Goal: Use online tool/utility: Utilize a website feature to perform a specific function

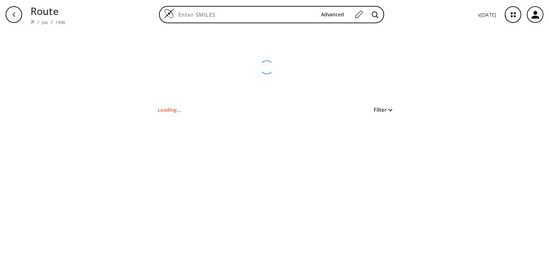
type input "CCOC1C(=O)C2(C)CCC1C2(C)C"
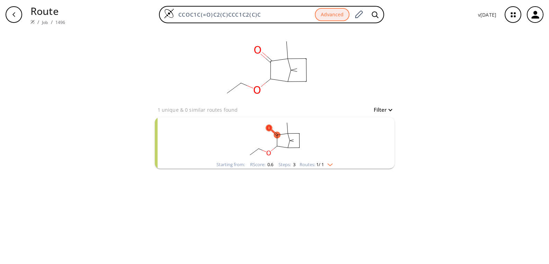
click at [413, 76] on div "clear 1 unique & 0 similar routes found Filter Starting from: RScore : 0.6 Step…" at bounding box center [274, 146] width 549 height 234
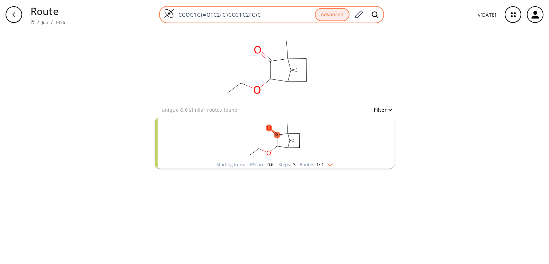
drag, startPoint x: 267, startPoint y: 12, endPoint x: 175, endPoint y: 10, distance: 92.1
click at [175, 10] on div "CCOC1C(=O)C2(C)CCC1C2(C)C Advanced" at bounding box center [271, 14] width 225 height 17
click at [217, 17] on input at bounding box center [244, 14] width 141 height 7
paste input "CCCOCc1ccc(CC(C)C)cc1"
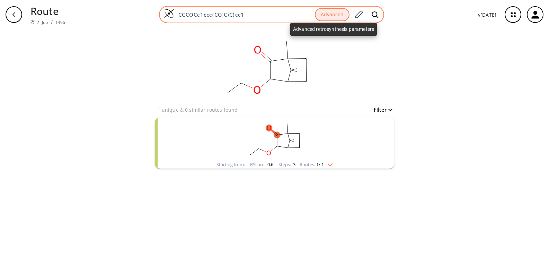
type input "CCCOCc1ccc(CC(C)C)cc1"
click at [333, 17] on button "Advanced" at bounding box center [332, 15] width 35 height 14
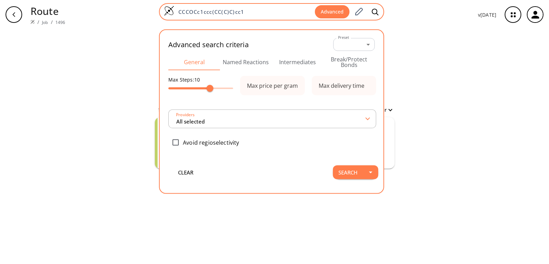
type input "All selected"
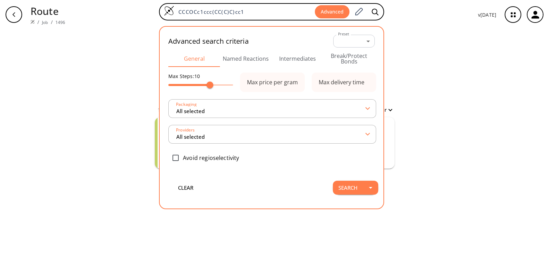
click at [430, 191] on div "clear 1 unique & 0 similar routes found Filter Starting from: RScore : 0.6 Step…" at bounding box center [274, 146] width 549 height 234
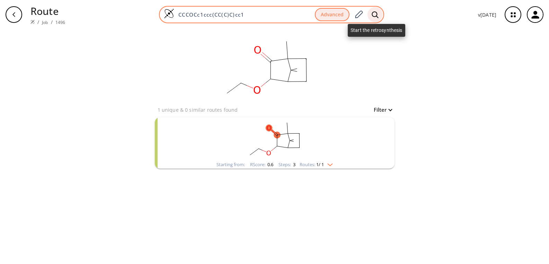
click at [374, 13] on icon at bounding box center [375, 14] width 7 height 7
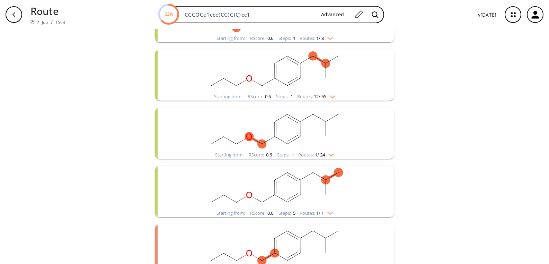
scroll to position [350, 0]
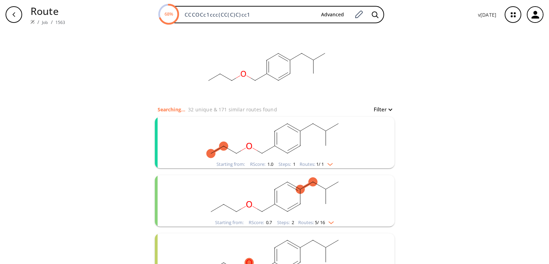
scroll to position [0, 0]
click at [320, 151] on rect "clusters" at bounding box center [275, 138] width 180 height 43
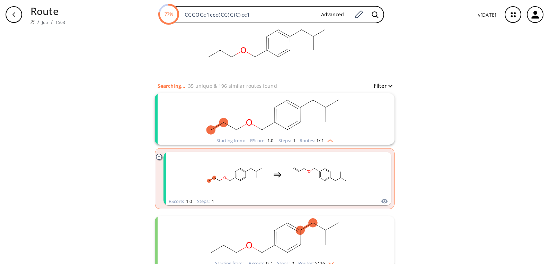
scroll to position [35, 0]
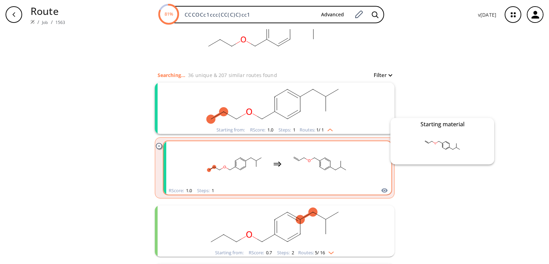
click at [383, 189] on icon "clusters" at bounding box center [384, 190] width 6 height 5
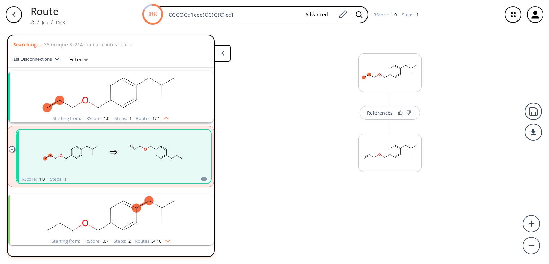
scroll to position [16, 0]
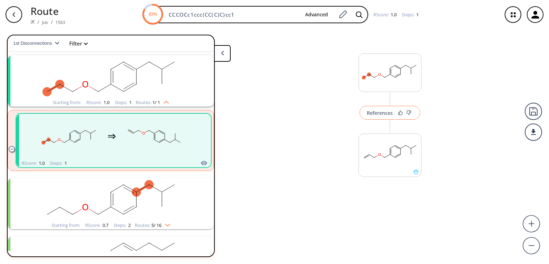
click at [385, 113] on div "References" at bounding box center [380, 112] width 26 height 5
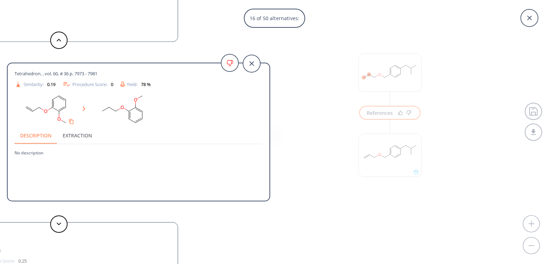
click at [302, 95] on div "16 of 50 alternatives: Alkene hydrogenation Reference: US09701605_C00008 Organo…" at bounding box center [274, 132] width 549 height 264
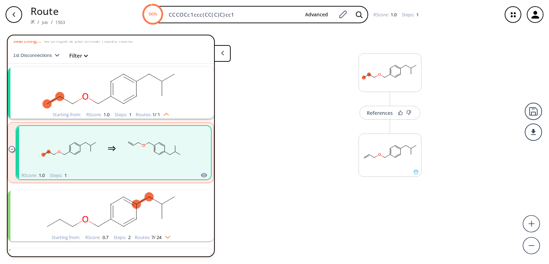
scroll to position [0, 0]
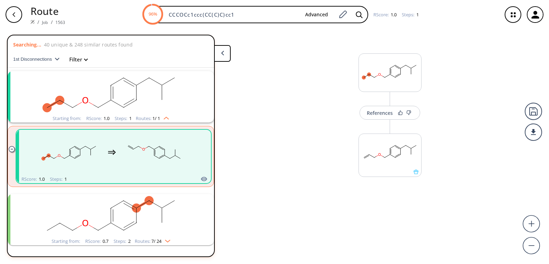
click at [71, 82] on rect "clusters" at bounding box center [111, 92] width 180 height 43
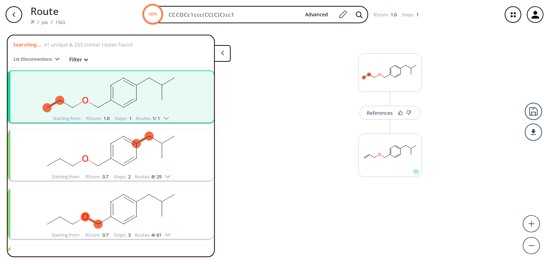
click at [68, 140] on rect "clusters" at bounding box center [111, 150] width 180 height 43
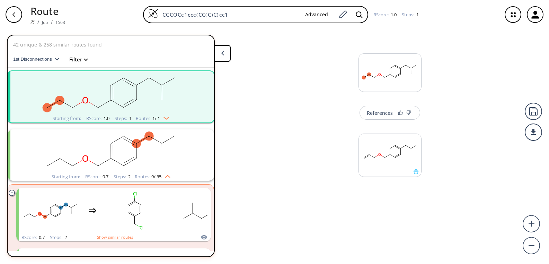
click at [14, 15] on icon "button" at bounding box center [14, 15] width 6 height 6
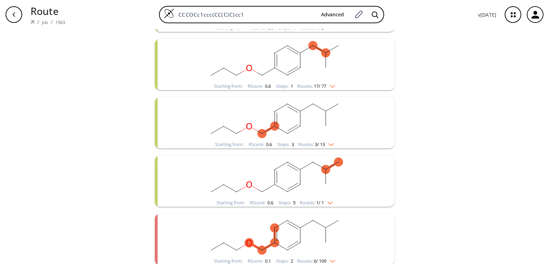
scroll to position [315, 0]
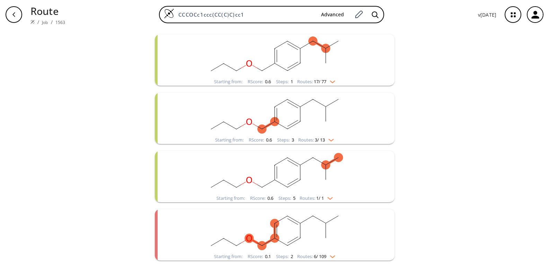
click at [356, 221] on rect "clusters" at bounding box center [275, 230] width 180 height 43
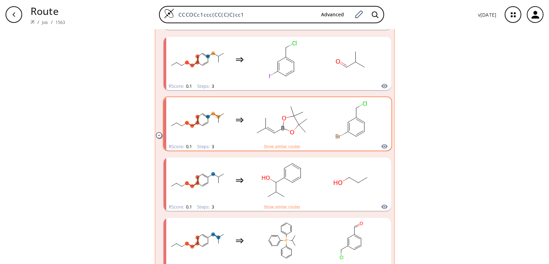
scroll to position [681, 0]
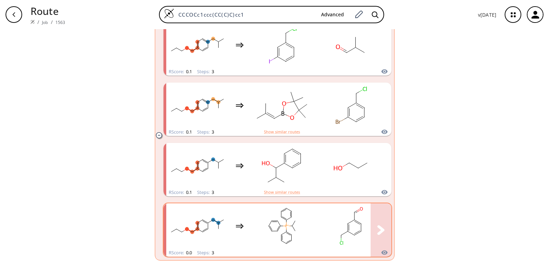
drag, startPoint x: 306, startPoint y: 224, endPoint x: 315, endPoint y: 235, distance: 14.6
click at [315, 235] on div "clusters" at bounding box center [308, 225] width 285 height 45
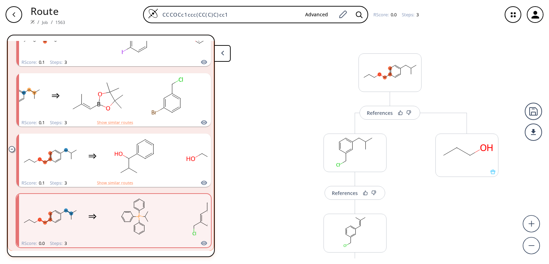
scroll to position [648, 0]
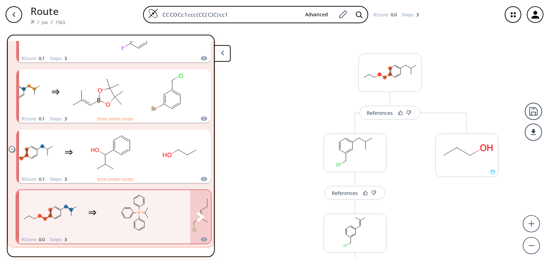
click at [169, 213] on div "clusters" at bounding box center [161, 212] width 285 height 45
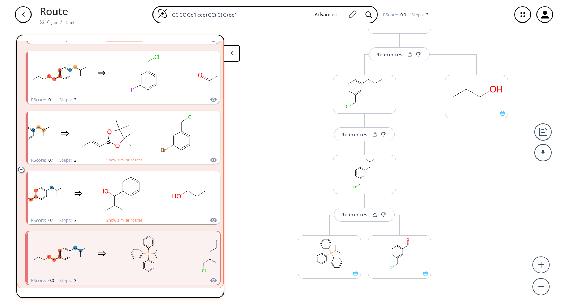
scroll to position [24, 0]
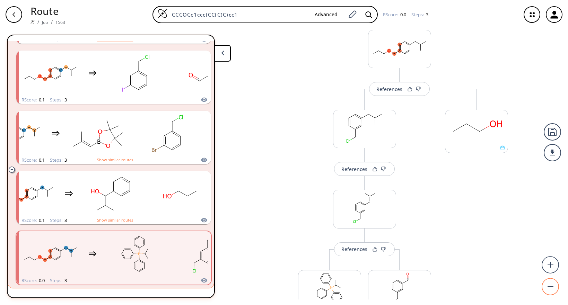
click at [549, 263] on circle at bounding box center [550, 287] width 17 height 17
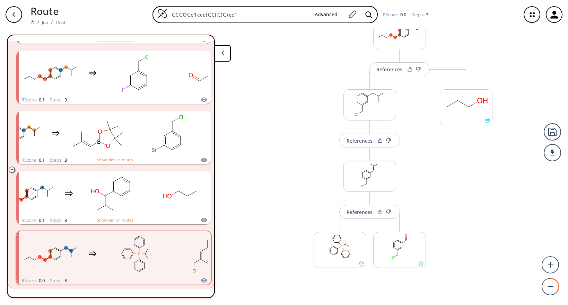
scroll to position [0, 0]
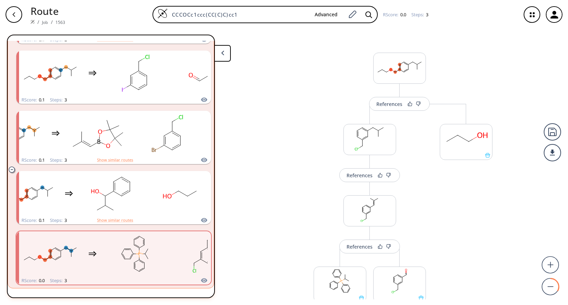
click at [461, 202] on div "More routes from here" at bounding box center [466, 224] width 60 height 240
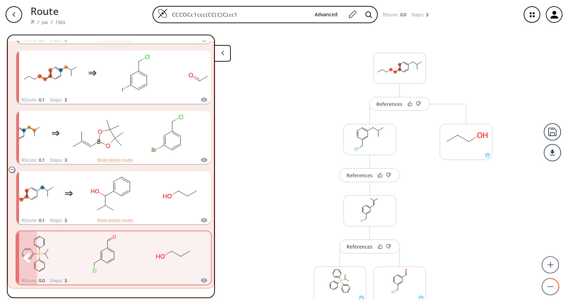
click at [108, 257] on rect "clusters" at bounding box center [104, 253] width 62 height 43
click at [105, 259] on rect "clusters" at bounding box center [104, 253] width 62 height 43
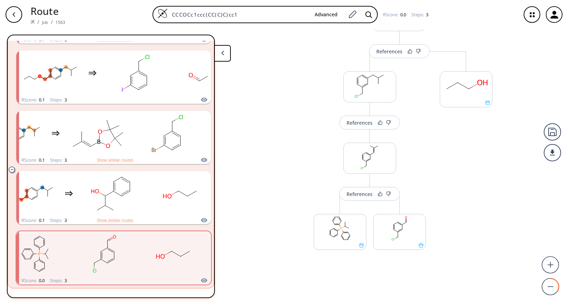
scroll to position [59, 0]
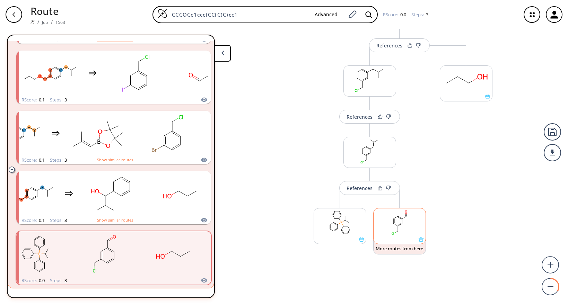
click at [396, 225] on ellipse at bounding box center [397, 226] width 3 height 3
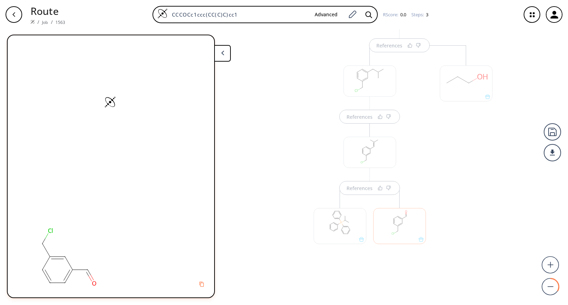
scroll to position [0, 0]
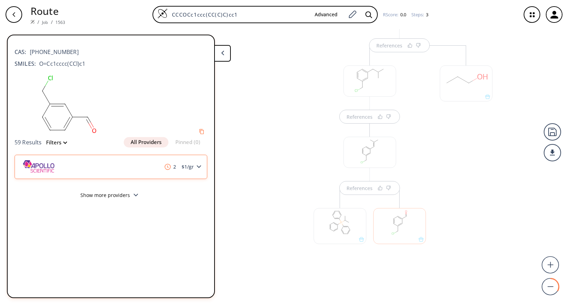
click at [200, 167] on polygon at bounding box center [199, 167] width 5 height 3
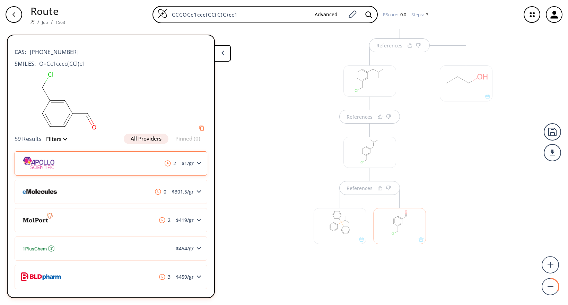
click at [200, 163] on div "2 $ 1 /gr" at bounding box center [111, 163] width 193 height 24
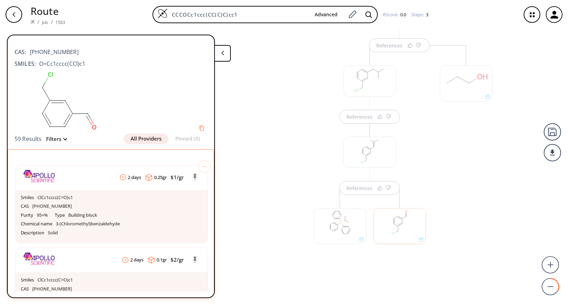
click at [174, 157] on div "2 days 0.25 gr $ 1 /gr Smiles ClCc1cccc(C=O)c1 CAS [PHONE_NUMBER] Purity 95+% T…" at bounding box center [111, 245] width 206 height 176
click at [235, 159] on div "References References References" at bounding box center [284, 164] width 568 height 270
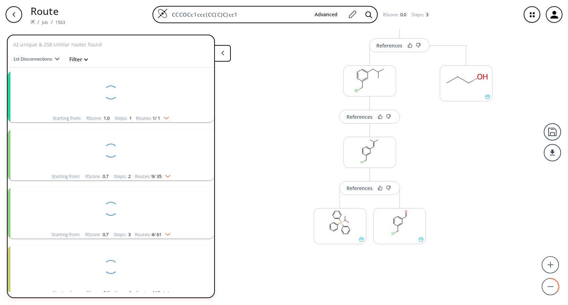
scroll to position [245, 0]
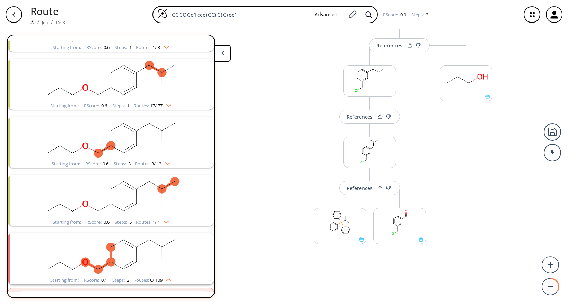
click at [290, 209] on div "References More routes from here References More routes from here References Mo…" at bounding box center [284, 164] width 568 height 270
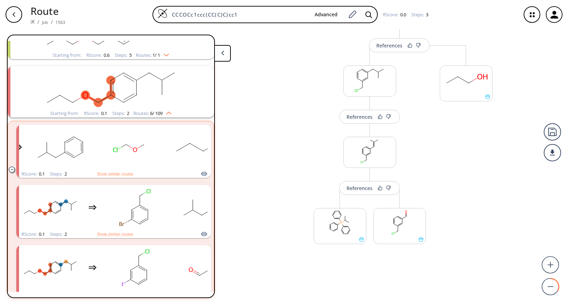
scroll to position [364, 0]
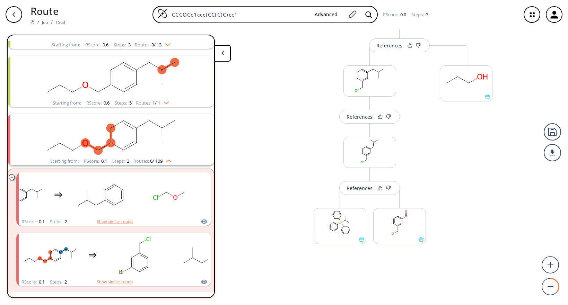
click at [13, 176] on icon "clusters" at bounding box center [12, 177] width 6 height 6
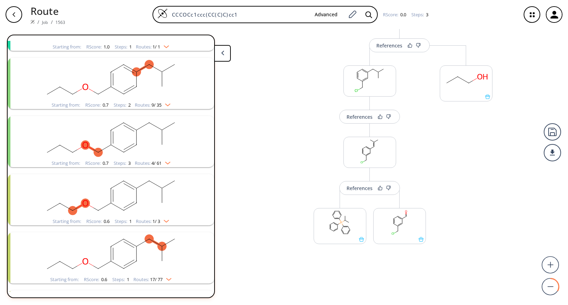
scroll to position [0, 0]
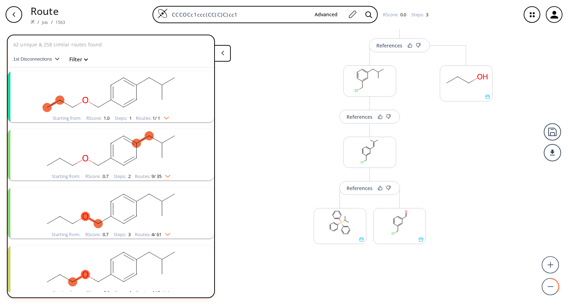
click at [130, 90] on rect "clusters" at bounding box center [111, 92] width 180 height 43
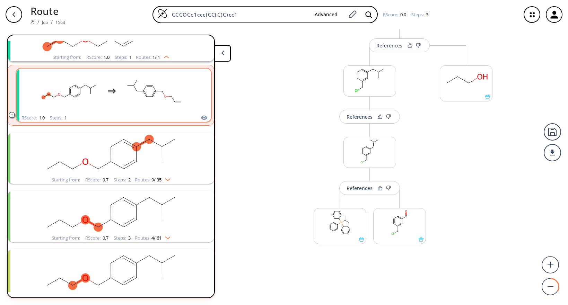
scroll to position [69, 0]
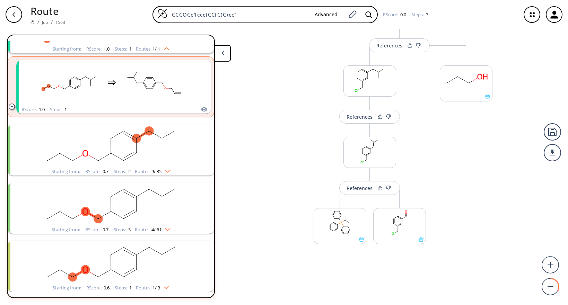
click at [172, 151] on rect "clusters" at bounding box center [111, 145] width 180 height 43
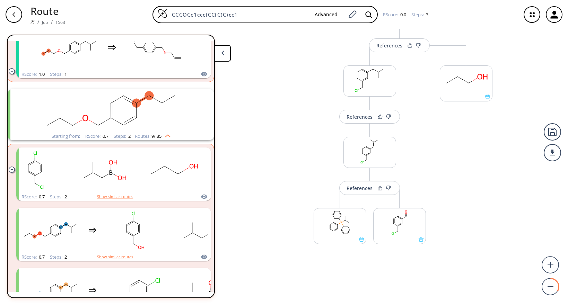
scroll to position [104, 0]
click at [137, 103] on ellipse "clusters" at bounding box center [136, 103] width 9 height 9
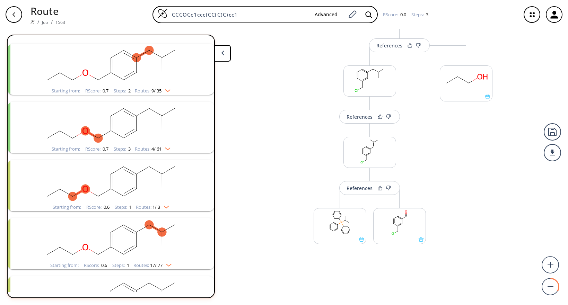
scroll to position [173, 0]
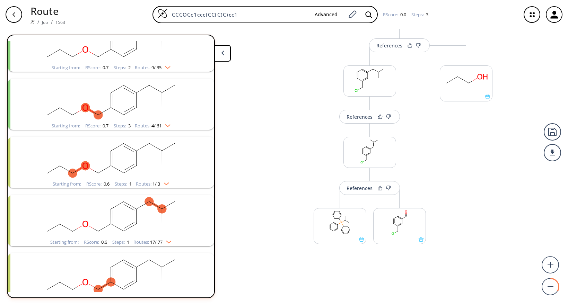
click at [128, 154] on rect "clusters" at bounding box center [111, 158] width 180 height 43
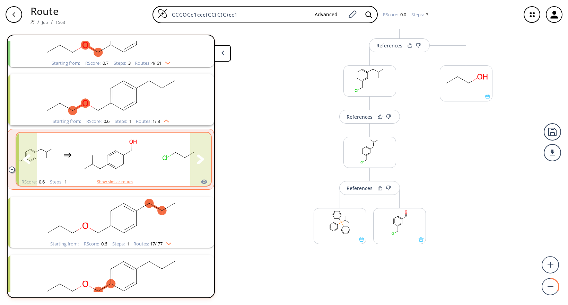
scroll to position [242, 0]
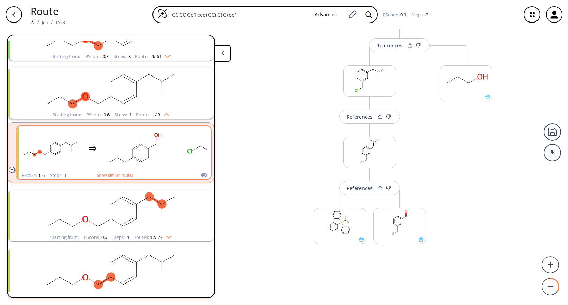
click at [141, 97] on rect "clusters" at bounding box center [111, 89] width 180 height 43
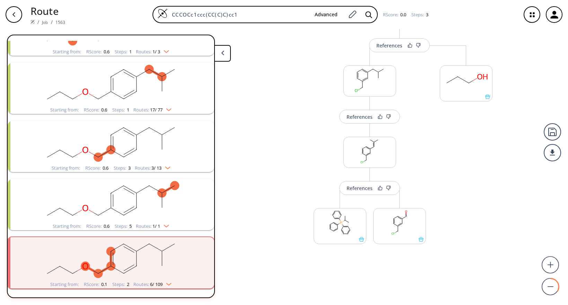
scroll to position [309, 0]
click at [146, 262] on rect "clusters" at bounding box center [111, 258] width 180 height 43
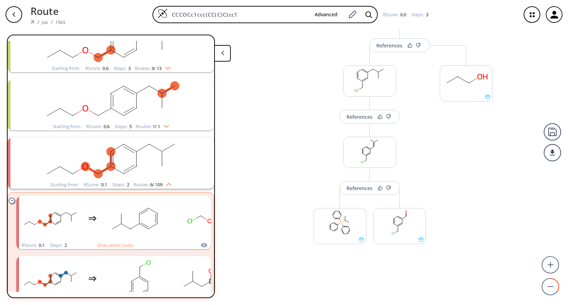
scroll to position [447, 0]
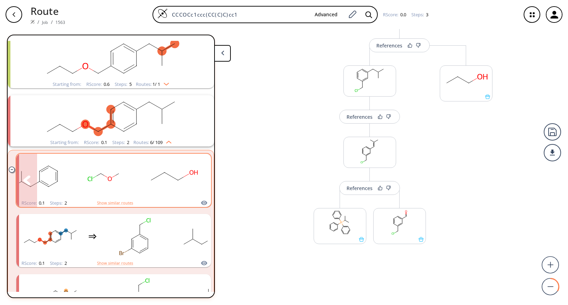
click at [134, 180] on rect "clusters" at bounding box center [104, 176] width 62 height 43
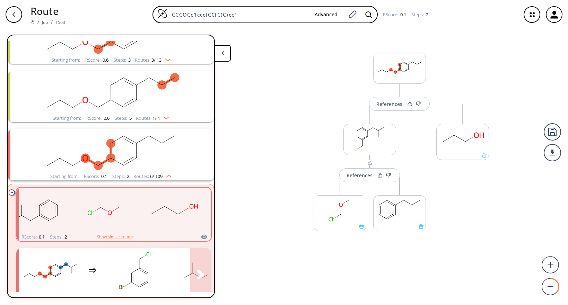
scroll to position [413, 0]
click at [153, 160] on rect "clusters" at bounding box center [111, 151] width 180 height 43
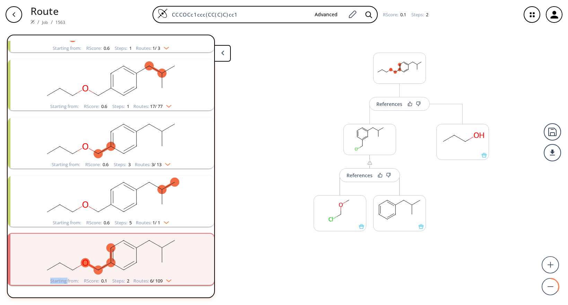
click at [153, 234] on rect "clusters" at bounding box center [111, 255] width 180 height 43
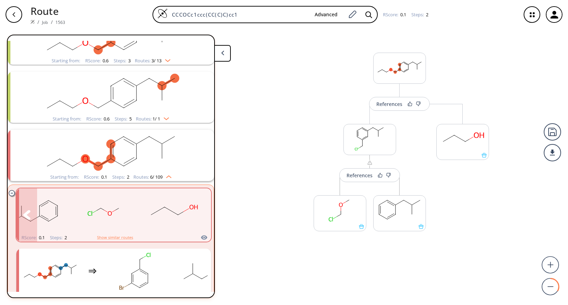
click at [122, 210] on rect "clusters" at bounding box center [104, 210] width 62 height 43
click at [302, 149] on div "References More routes from here References More routes from here More routes f…" at bounding box center [284, 164] width 568 height 270
click at [303, 127] on div "References More routes from here References More routes from here More routes f…" at bounding box center [399, 153] width 193 height 240
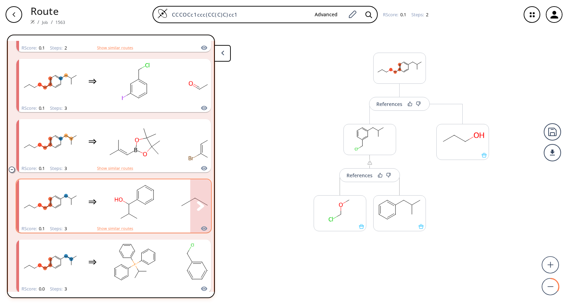
scroll to position [671, 0]
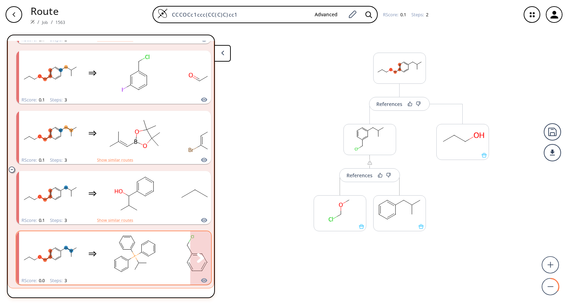
click at [163, 249] on rect "clusters" at bounding box center [135, 253] width 62 height 43
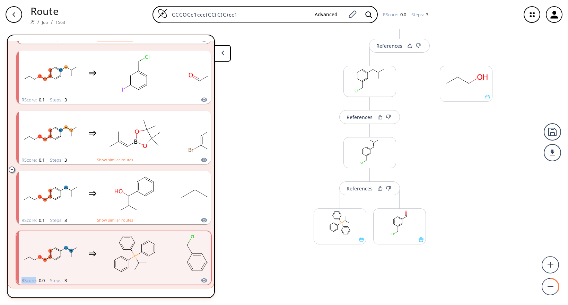
scroll to position [59, 0]
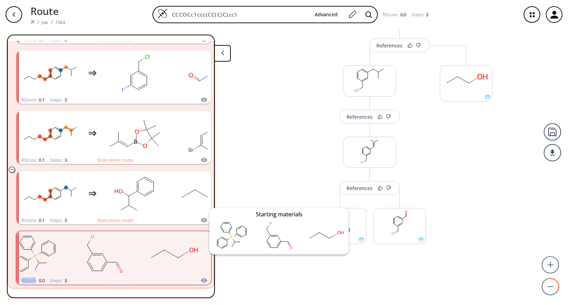
click at [200, 263] on icon "clusters" at bounding box center [203, 280] width 7 height 8
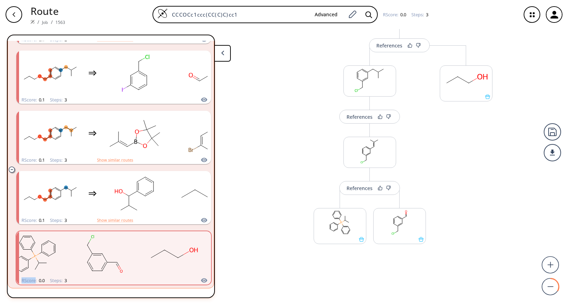
click at [287, 191] on div "References More routes from here References More routes from here References Mo…" at bounding box center [284, 164] width 568 height 270
click at [393, 224] on rect at bounding box center [399, 222] width 52 height 28
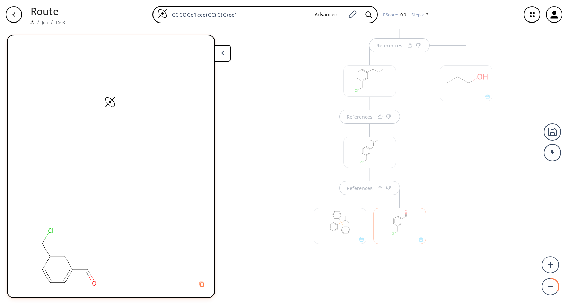
scroll to position [0, 0]
click at [393, 224] on div at bounding box center [399, 226] width 53 height 36
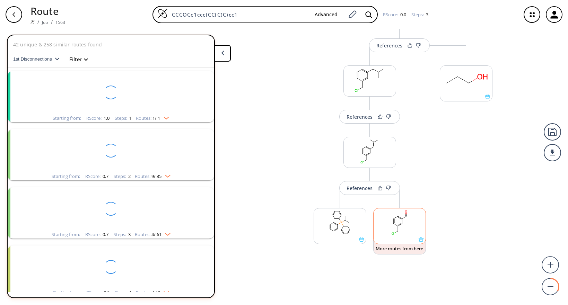
scroll to position [245, 0]
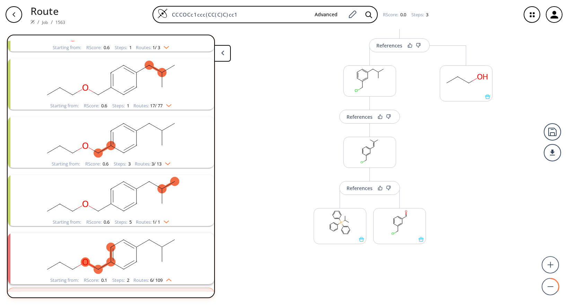
click at [222, 51] on icon at bounding box center [222, 53] width 3 height 5
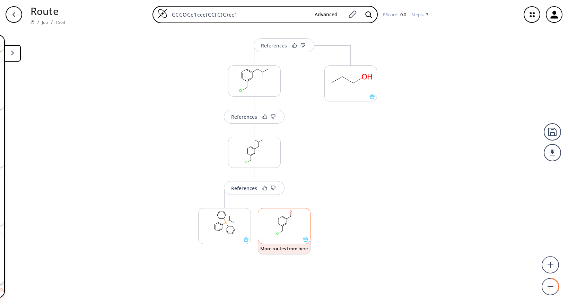
click at [278, 227] on rect at bounding box center [284, 222] width 52 height 28
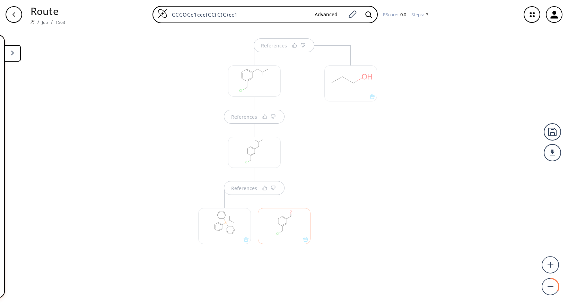
scroll to position [0, 0]
click at [278, 227] on div at bounding box center [284, 226] width 53 height 36
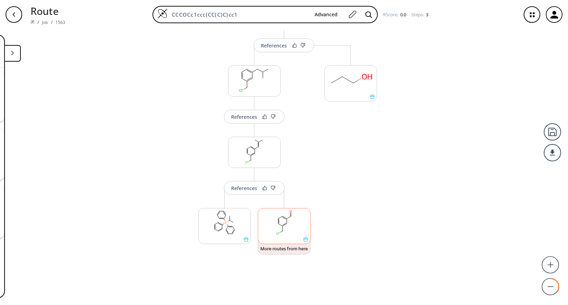
scroll to position [245, 0]
drag, startPoint x: 278, startPoint y: 228, endPoint x: 346, endPoint y: 236, distance: 68.1
click at [346, 236] on div "More routes from here" at bounding box center [351, 165] width 60 height 240
click at [296, 229] on rect at bounding box center [284, 222] width 52 height 28
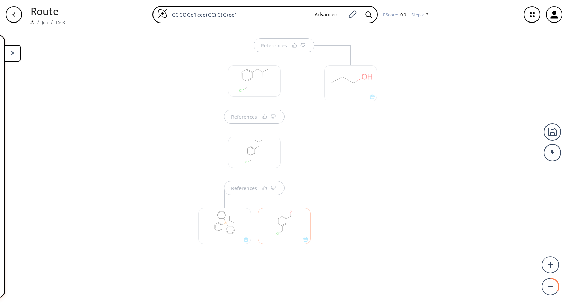
click at [291, 230] on div at bounding box center [284, 226] width 53 height 36
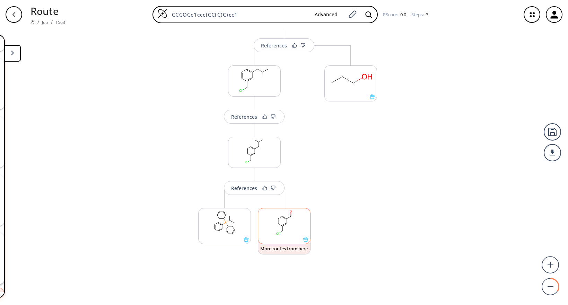
click at [285, 219] on ellipse at bounding box center [286, 218] width 3 height 3
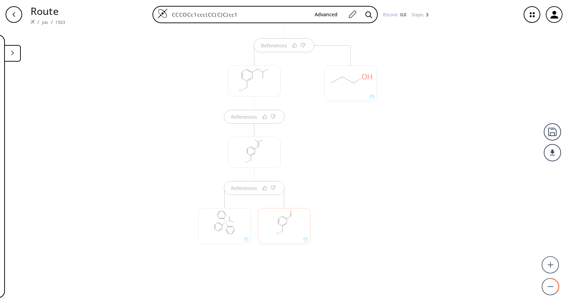
scroll to position [0, 0]
click at [285, 219] on div at bounding box center [284, 226] width 53 height 36
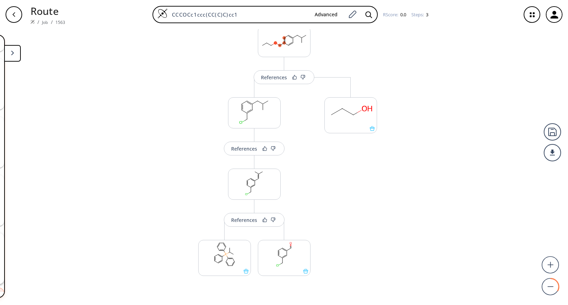
scroll to position [59, 0]
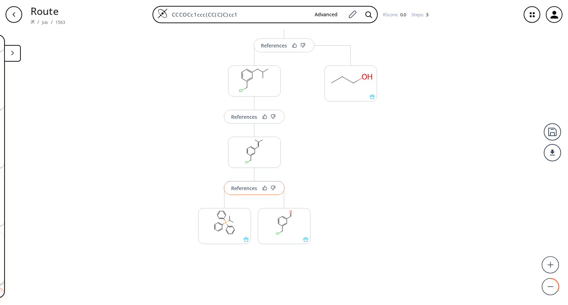
click at [242, 189] on div "References" at bounding box center [244, 188] width 26 height 5
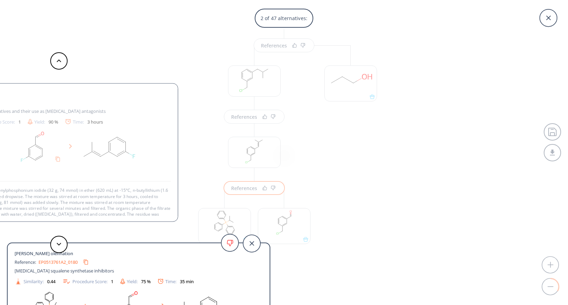
scroll to position [7, 0]
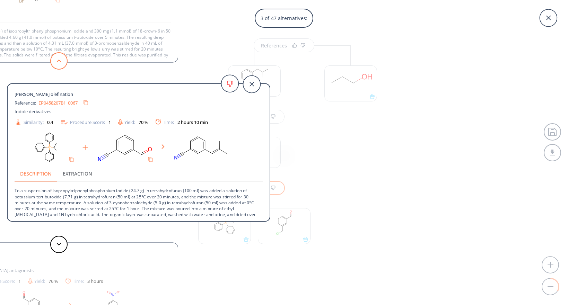
click at [58, 65] on button at bounding box center [58, 60] width 17 height 17
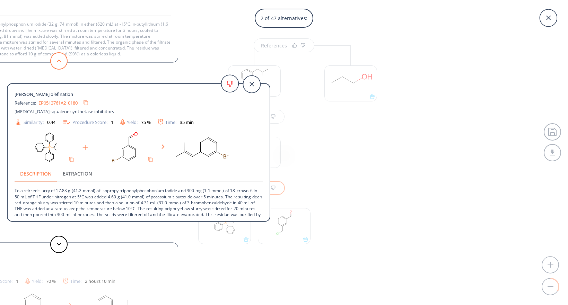
click at [57, 61] on polygon at bounding box center [59, 61] width 5 height 3
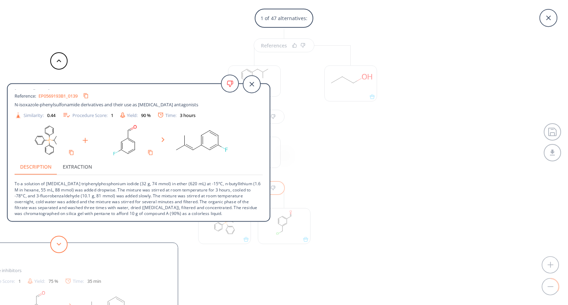
click at [57, 244] on icon at bounding box center [58, 244] width 5 height 3
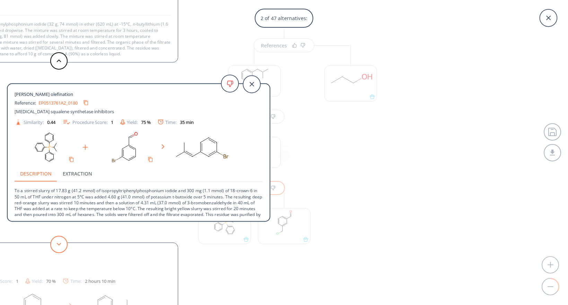
click at [57, 244] on icon at bounding box center [58, 244] width 5 height 3
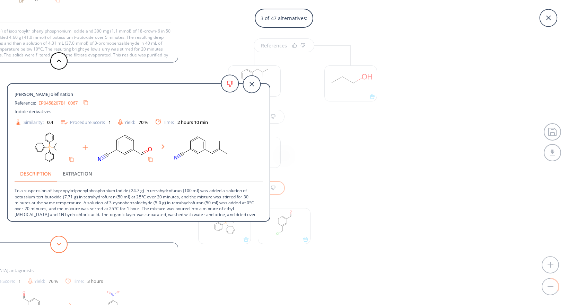
click at [57, 244] on icon at bounding box center [58, 244] width 5 height 3
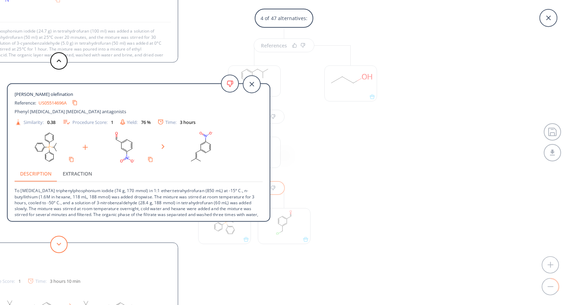
click at [57, 244] on icon at bounding box center [58, 244] width 5 height 3
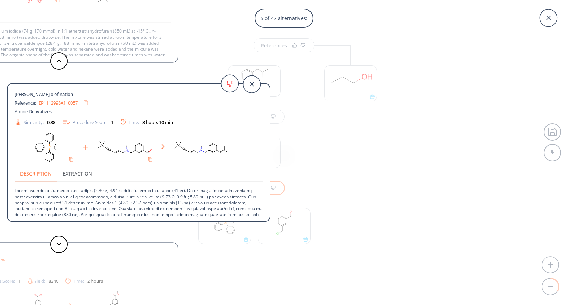
click at [348, 164] on div "5 of 47 alternatives: [PERSON_NAME] olefination Reference: EP0569193B1_0139 N-i…" at bounding box center [284, 152] width 568 height 305
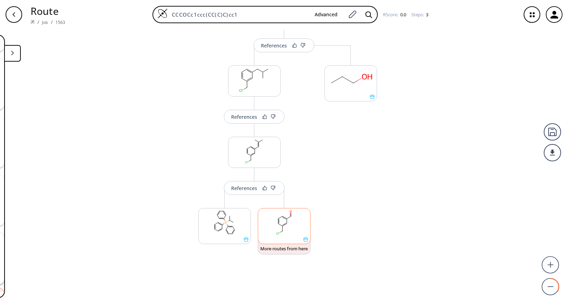
click at [283, 231] on rect at bounding box center [284, 222] width 52 height 28
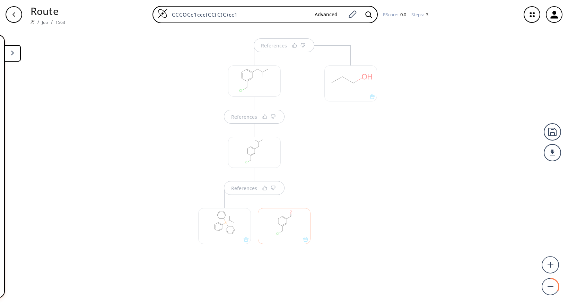
scroll to position [0, 0]
click at [246, 187] on div "References" at bounding box center [254, 181] width 64 height 27
click at [246, 187] on div "References" at bounding box center [244, 188] width 26 height 5
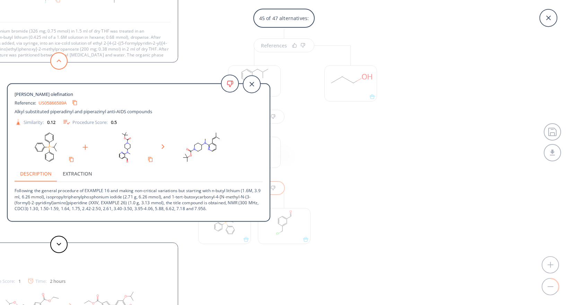
click at [61, 59] on button at bounding box center [58, 60] width 17 height 17
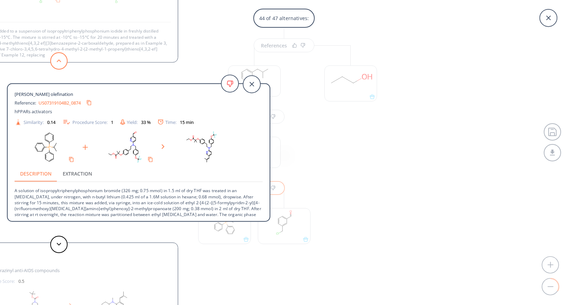
click at [61, 59] on button at bounding box center [58, 60] width 17 height 17
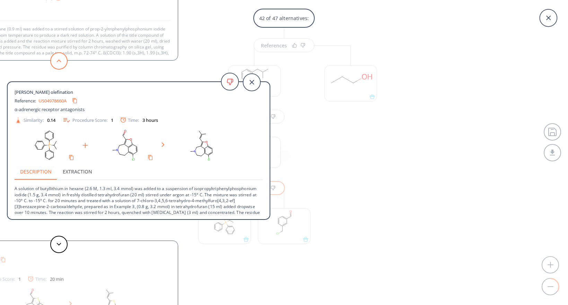
click at [61, 59] on button at bounding box center [58, 60] width 17 height 17
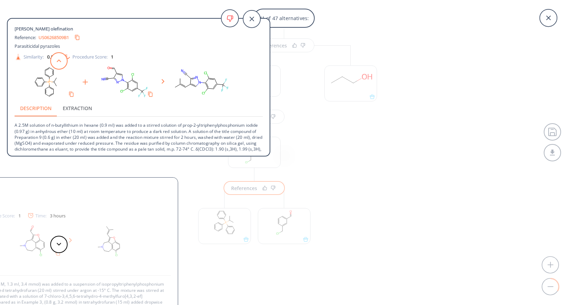
click at [61, 59] on button at bounding box center [58, 60] width 17 height 17
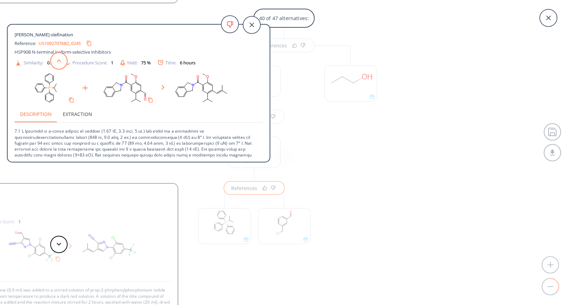
click at [61, 59] on button at bounding box center [58, 60] width 17 height 17
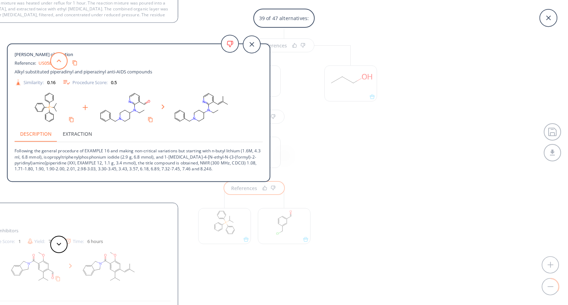
click at [61, 59] on button at bounding box center [58, 60] width 17 height 17
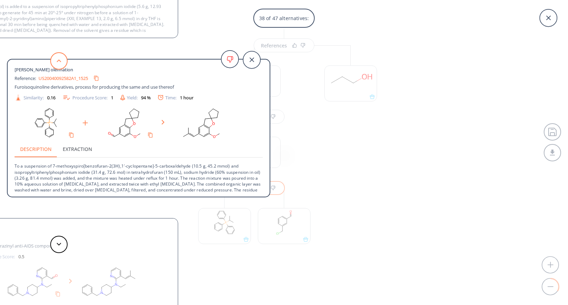
click at [61, 59] on button at bounding box center [58, 60] width 17 height 17
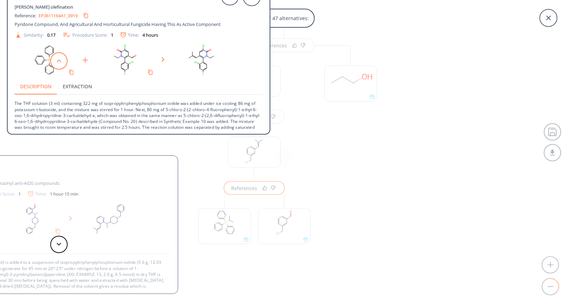
click at [61, 59] on button at bounding box center [58, 60] width 17 height 17
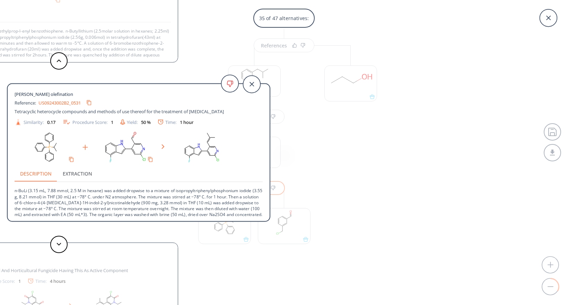
click at [384, 199] on div "35 of 47 alternatives: [PERSON_NAME] olefination Reference: EP0569193B1_0139 N-…" at bounding box center [284, 152] width 568 height 305
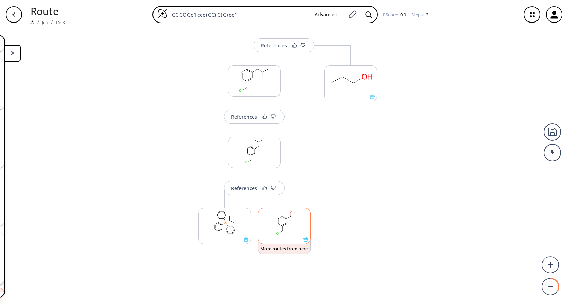
click at [303, 241] on icon at bounding box center [305, 239] width 5 height 5
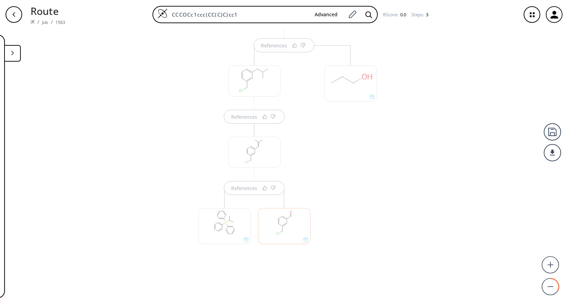
scroll to position [0, 0]
click at [367, 230] on div at bounding box center [351, 165] width 60 height 240
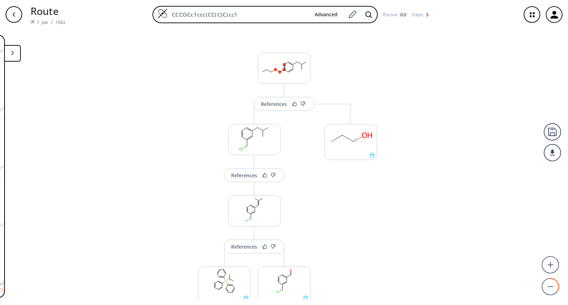
click at [456, 156] on div "References More routes from here References More routes from here References Mo…" at bounding box center [284, 164] width 568 height 270
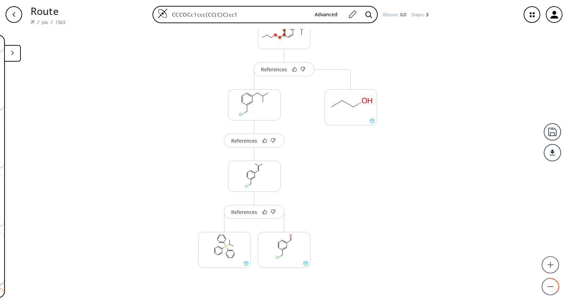
scroll to position [59, 0]
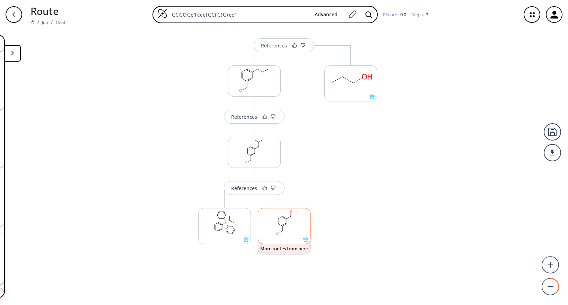
click at [285, 223] on ellipse at bounding box center [286, 223] width 3 height 3
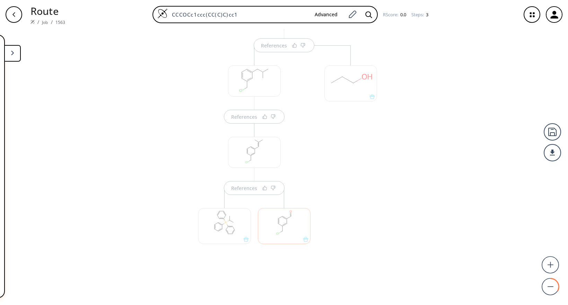
scroll to position [0, 0]
click at [283, 223] on div at bounding box center [284, 226] width 53 height 36
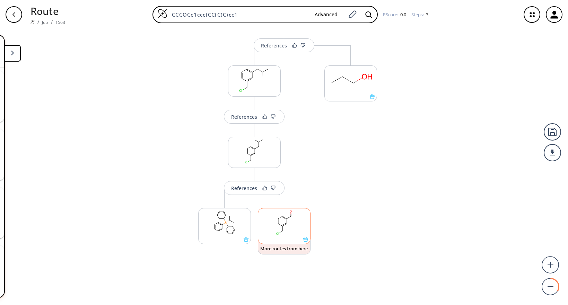
scroll to position [245, 0]
click at [285, 223] on ellipse at bounding box center [286, 223] width 3 height 3
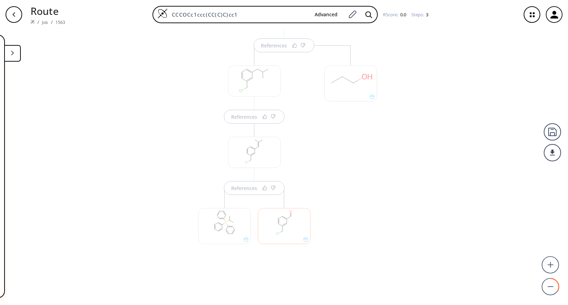
scroll to position [0, 0]
click at [294, 225] on div at bounding box center [284, 226] width 53 height 36
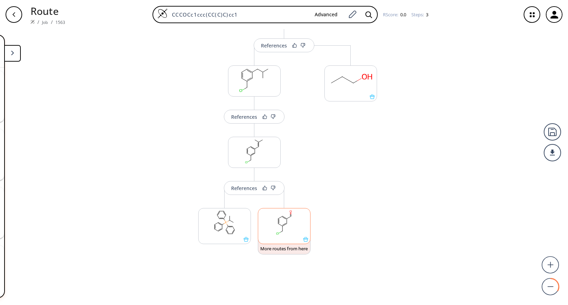
scroll to position [245, 0]
drag, startPoint x: 281, startPoint y: 226, endPoint x: 275, endPoint y: 230, distance: 6.7
click at [275, 231] on rect at bounding box center [284, 222] width 52 height 28
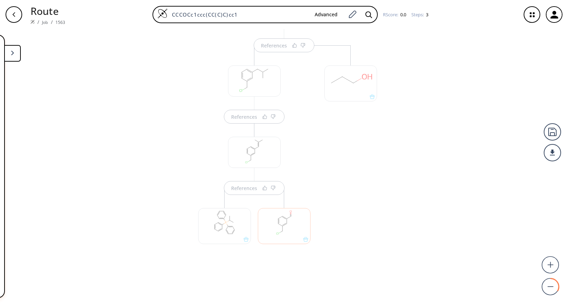
scroll to position [0, 0]
click at [349, 234] on div at bounding box center [351, 165] width 60 height 240
click at [16, 51] on button at bounding box center [12, 53] width 17 height 17
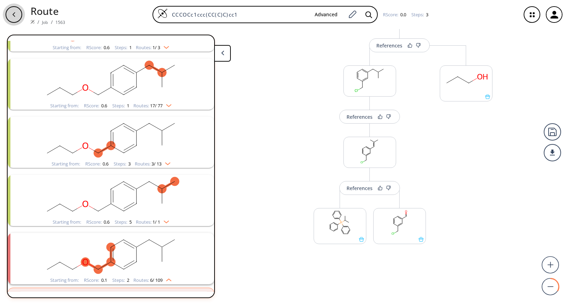
click at [15, 15] on icon "button" at bounding box center [14, 15] width 6 height 6
click at [276, 102] on div "References More routes from here References More routes from here References Mo…" at bounding box center [284, 164] width 568 height 270
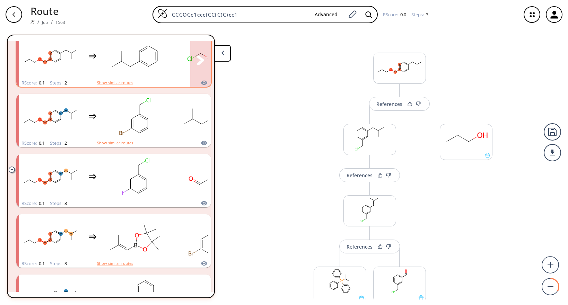
scroll to position [607, 0]
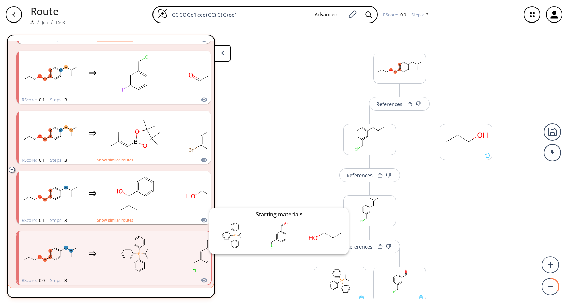
click at [201, 263] on icon "clusters" at bounding box center [204, 280] width 6 height 5
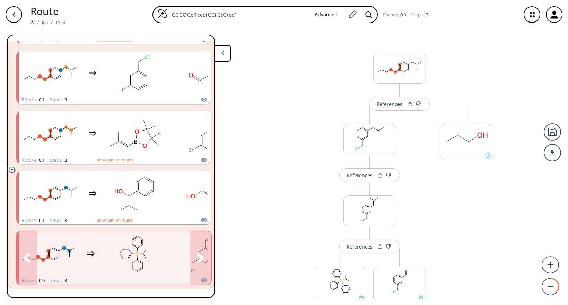
click at [173, 263] on rect "clusters" at bounding box center [202, 253] width 62 height 43
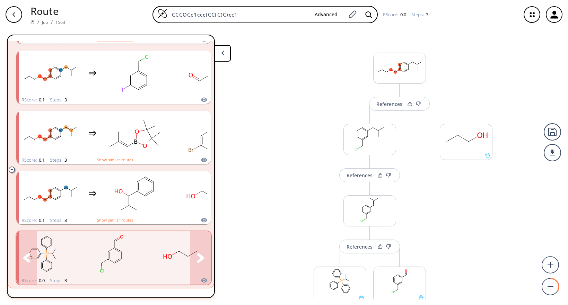
click at [197, 256] on icon "clusters" at bounding box center [200, 257] width 7 height 9
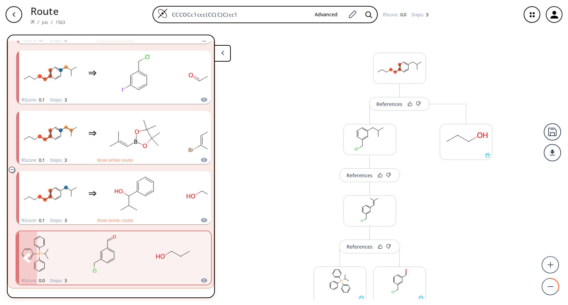
click at [176, 263] on rect "clusters" at bounding box center [173, 253] width 62 height 43
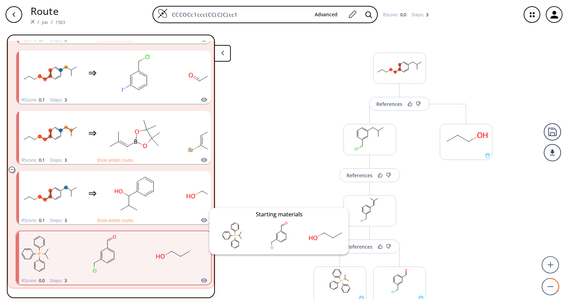
click at [201, 263] on icon "clusters" at bounding box center [204, 280] width 6 height 5
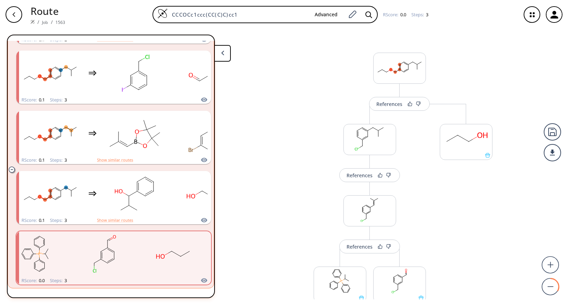
click at [506, 175] on div "References More routes from here References More routes from here References Mo…" at bounding box center [284, 164] width 568 height 270
click at [320, 108] on div "More routes from here References More routes from here References More routes f…" at bounding box center [369, 224] width 133 height 240
click at [222, 55] on icon at bounding box center [222, 53] width 3 height 5
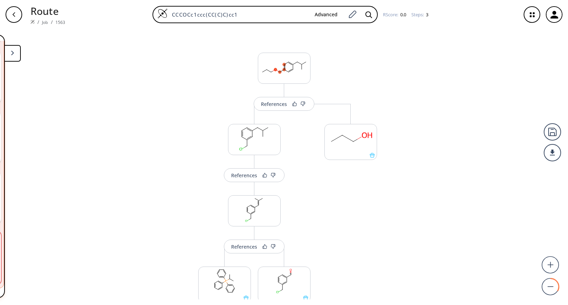
click at [199, 108] on div "More routes from here References More routes from here References More routes f…" at bounding box center [254, 224] width 133 height 240
click at [402, 82] on div "References More routes from here References More routes from here References Mo…" at bounding box center [284, 164] width 568 height 270
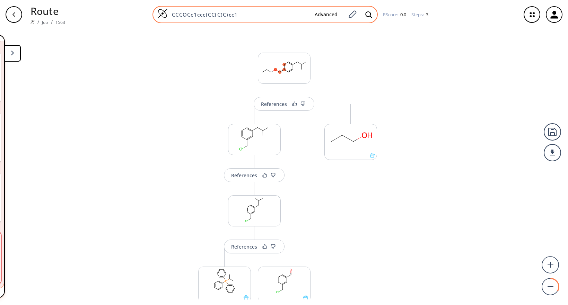
drag, startPoint x: 251, startPoint y: 16, endPoint x: 163, endPoint y: 12, distance: 88.4
click at [163, 12] on div "CCCOCc1ccc(CC(C)C)cc1 Advanced" at bounding box center [264, 14] width 225 height 17
paste input "(CC/C=C(C)/CCC=O)C(O)(C)C"
type input "CC(CC/C=C(C)/CCC=O)C(O)(C)C"
click at [367, 14] on icon at bounding box center [368, 14] width 7 height 7
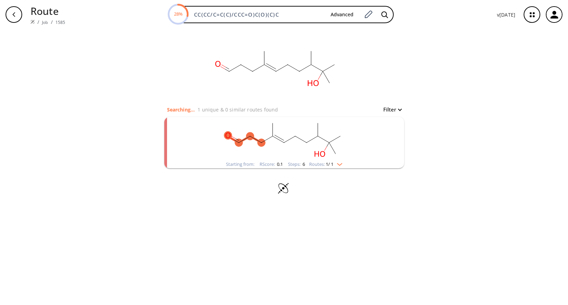
click at [346, 137] on rect "clusters" at bounding box center [284, 138] width 180 height 43
